Goal: Task Accomplishment & Management: Manage account settings

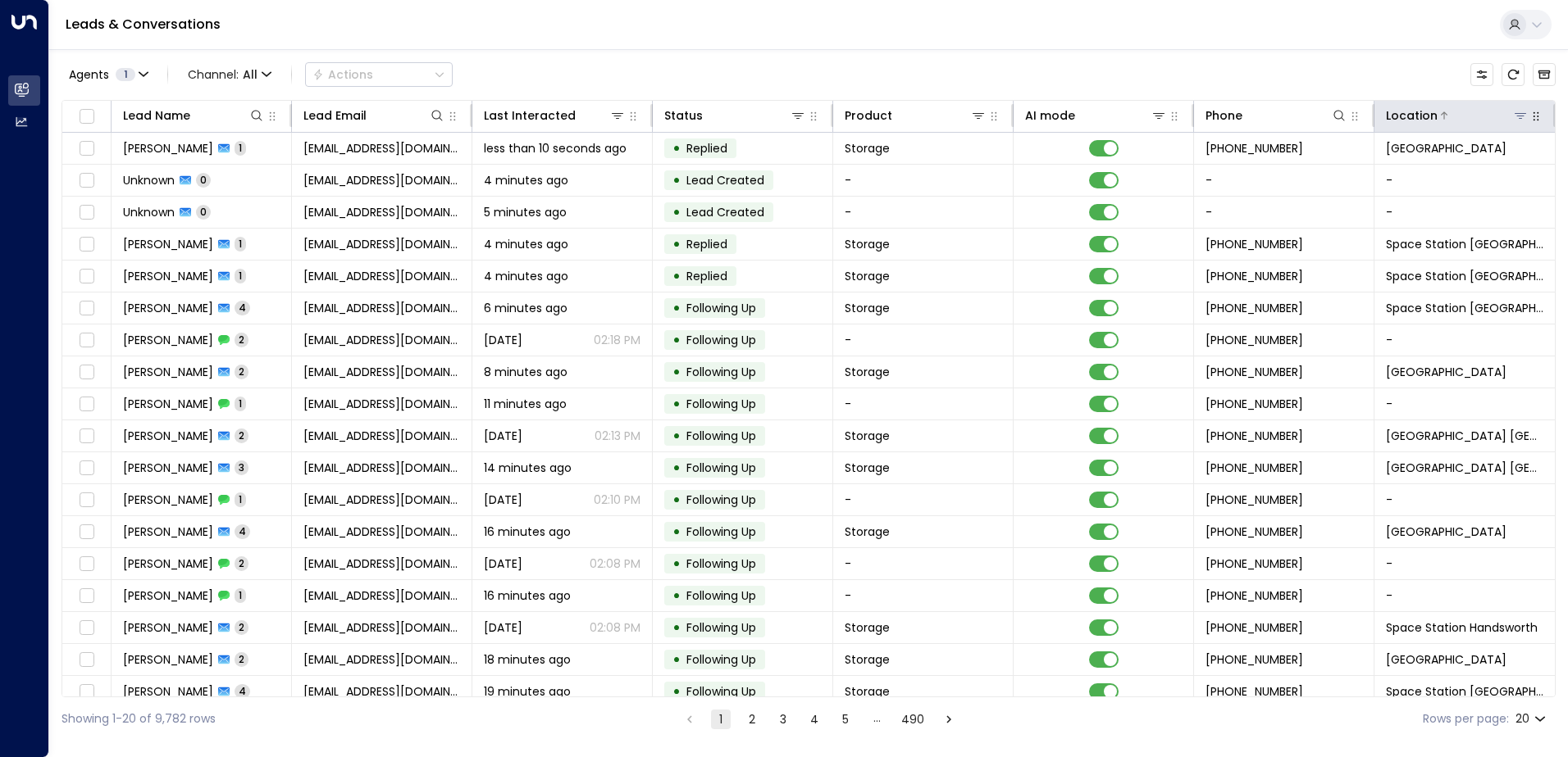
click at [1505, 117] on div at bounding box center [1483, 115] width 91 height 17
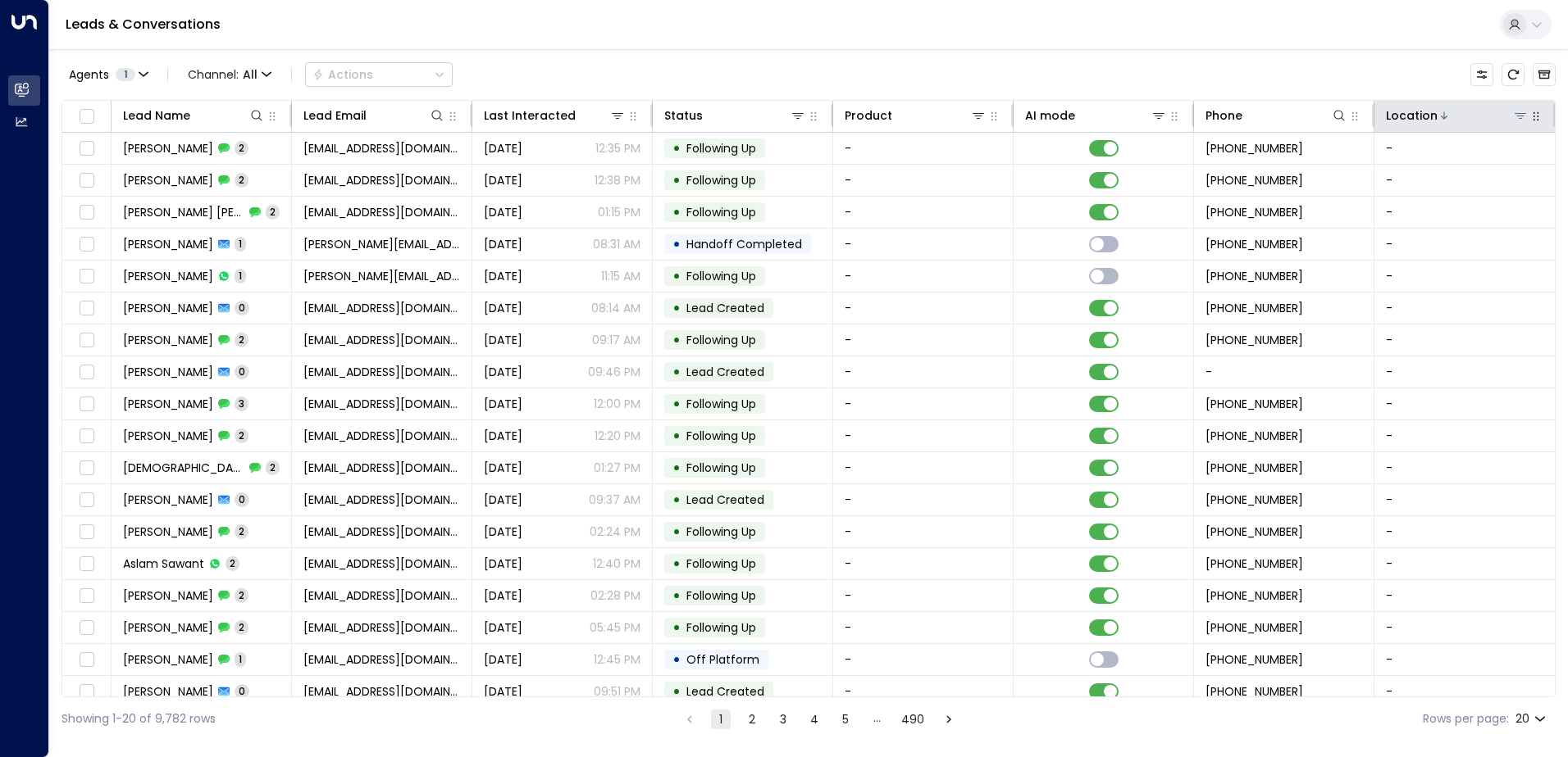
click at [1515, 121] on icon at bounding box center [1520, 115] width 13 height 13
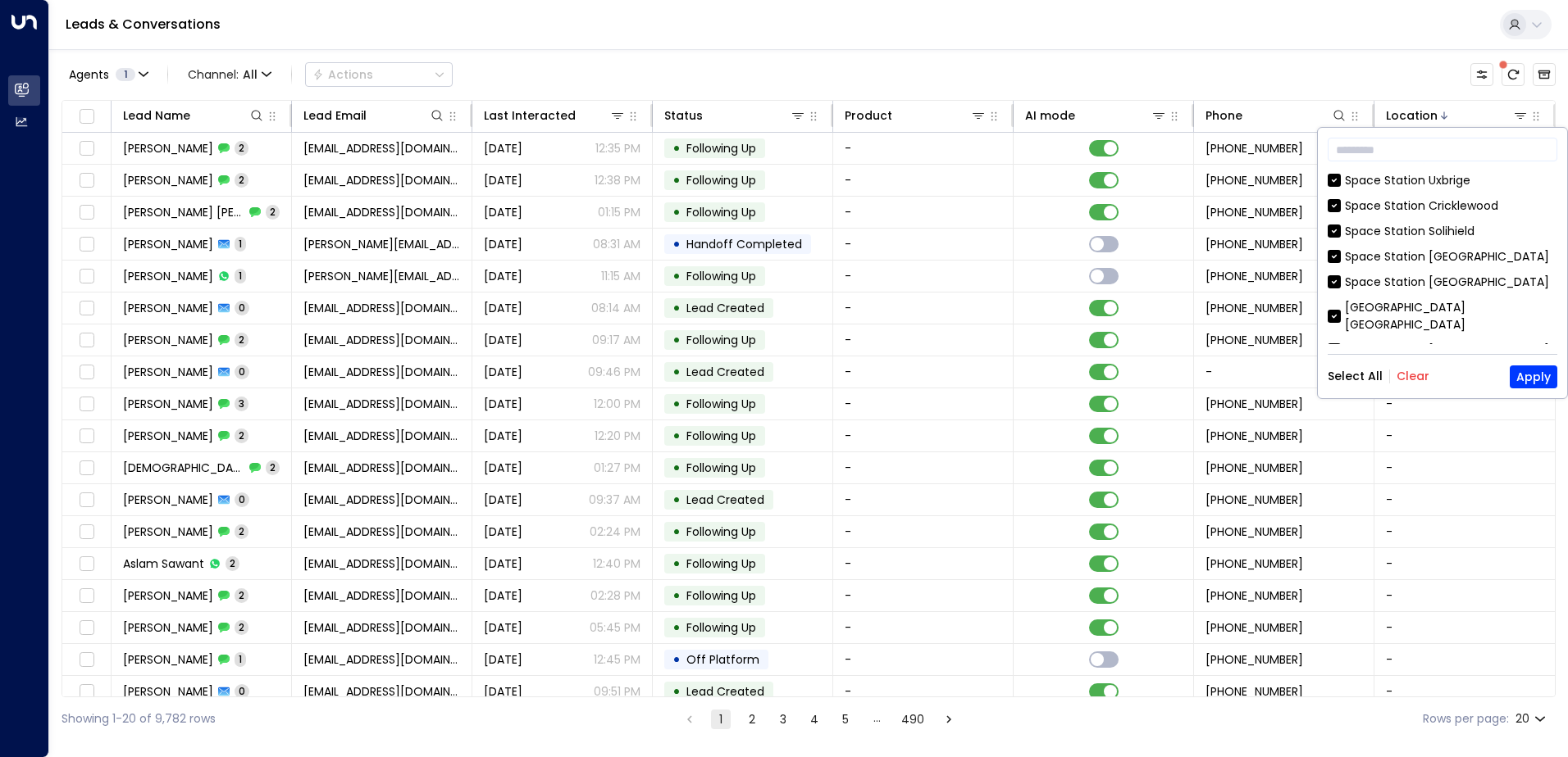
click at [1405, 375] on button "Clear" at bounding box center [1412, 375] width 32 height 13
click at [1410, 283] on div "Space Station [GEOGRAPHIC_DATA]" at bounding box center [1447, 283] width 204 height 18
click at [1534, 372] on button "Apply" at bounding box center [1533, 376] width 47 height 23
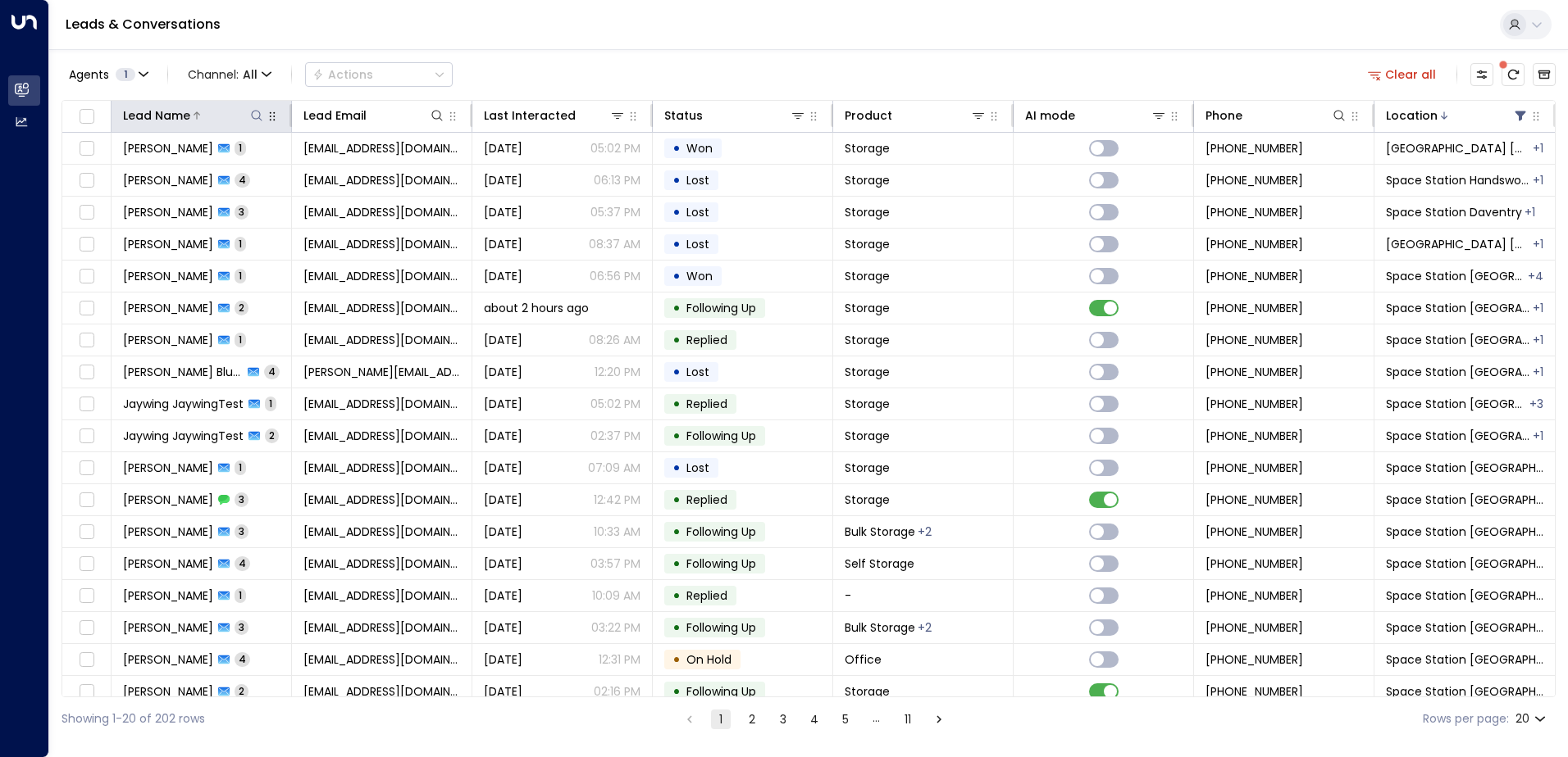
click at [259, 113] on icon at bounding box center [255, 115] width 11 height 11
click at [207, 178] on input "text" at bounding box center [255, 175] width 226 height 30
type input "******"
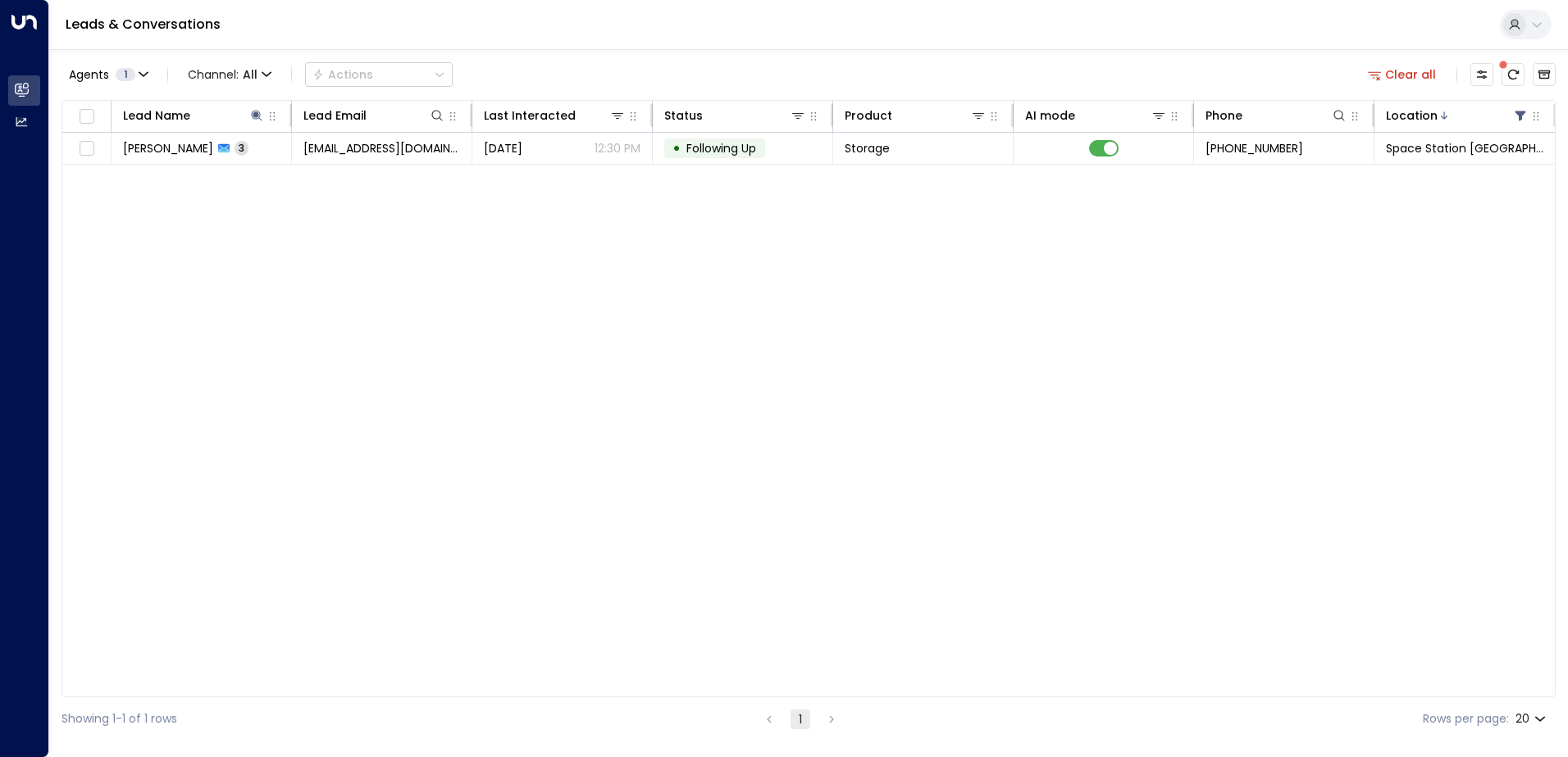
click at [236, 301] on div "Lead Name Lead Email Last Interacted Status Product AI mode Phone Location [PER…" at bounding box center [809, 399] width 1494 height 597
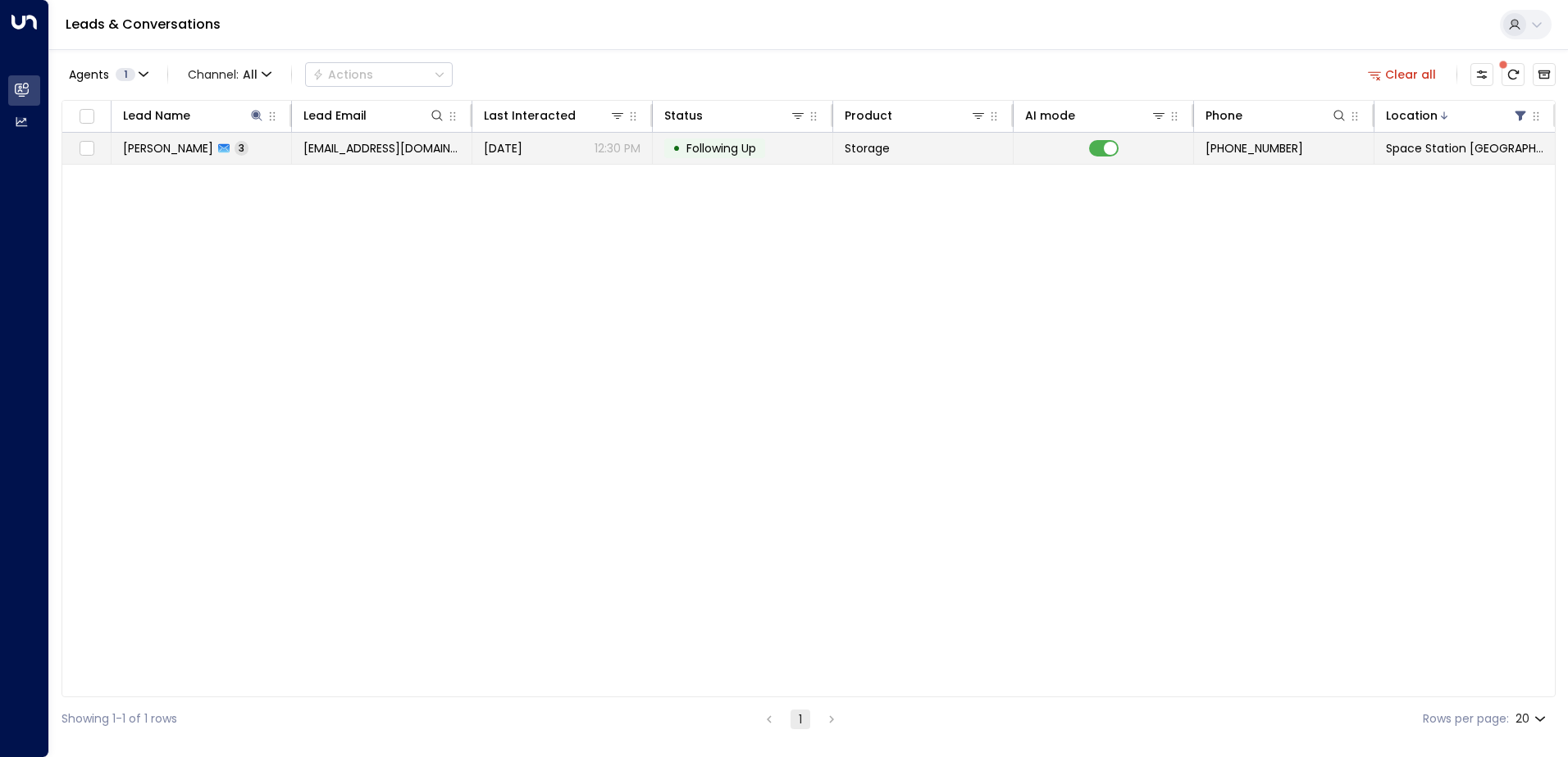
click at [166, 147] on span "[PERSON_NAME]" at bounding box center [168, 148] width 90 height 17
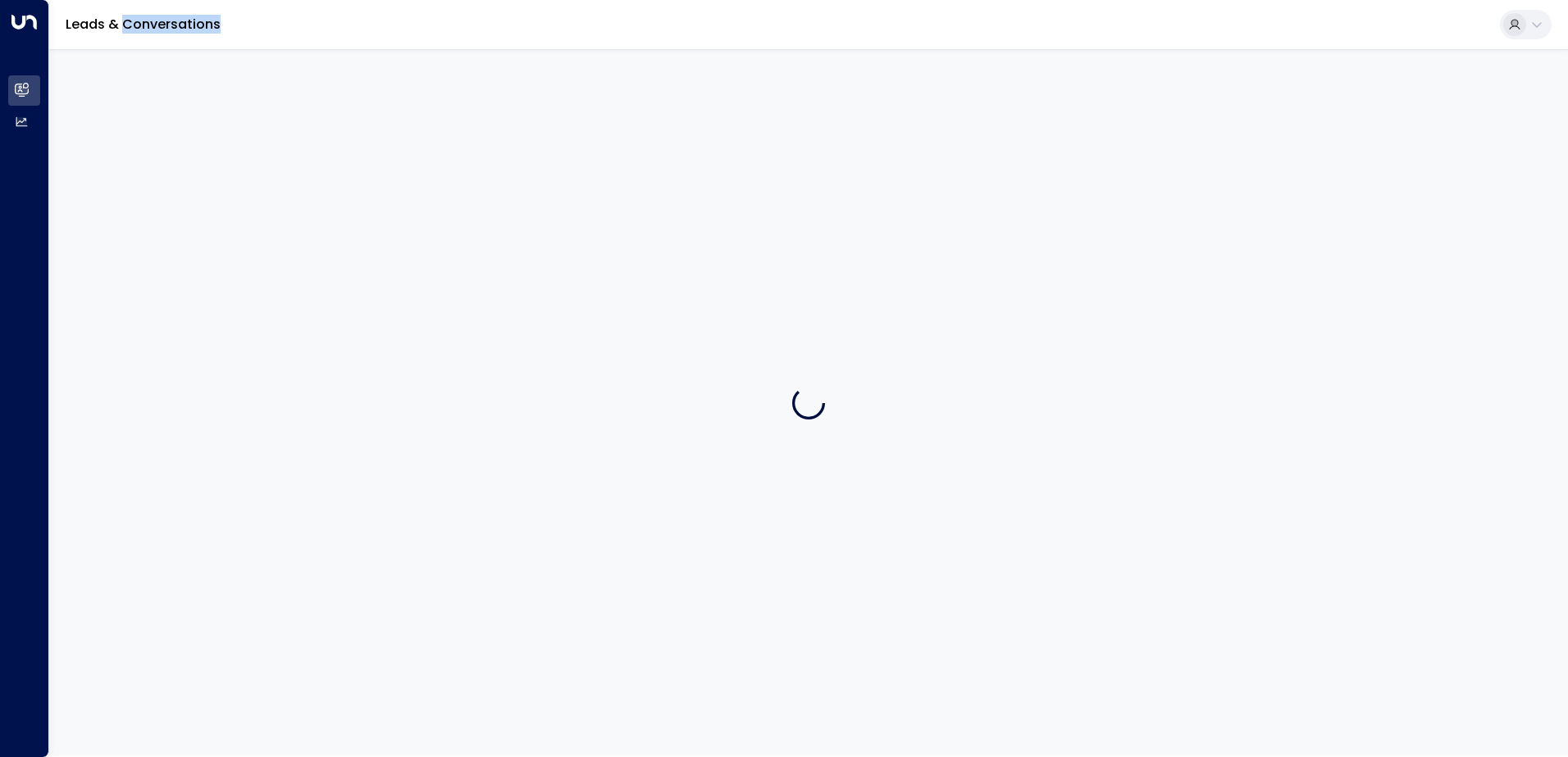
click at [166, 147] on div at bounding box center [809, 403] width 1519 height 707
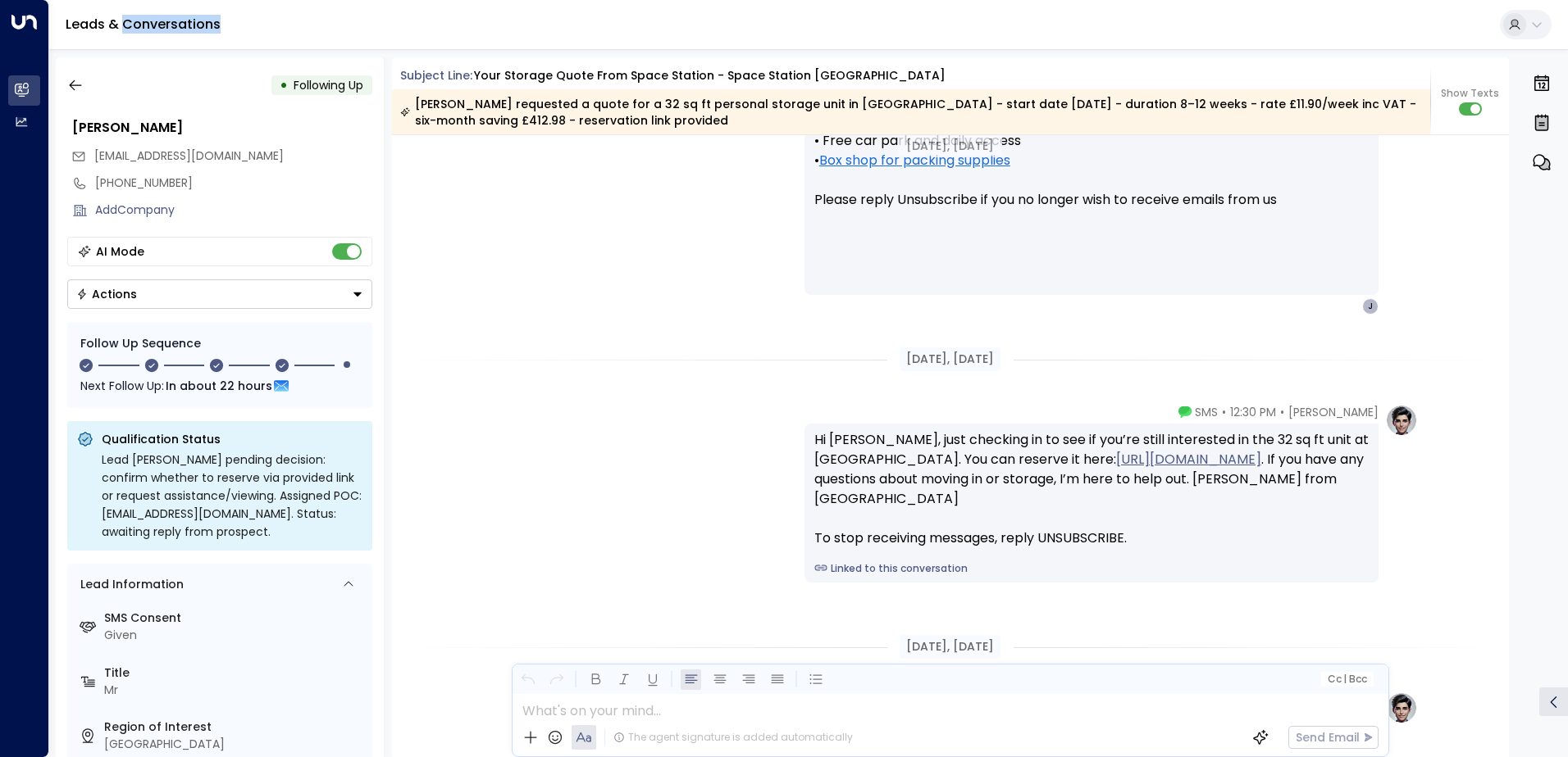
scroll to position [1044, 0]
